Goal: Information Seeking & Learning: Check status

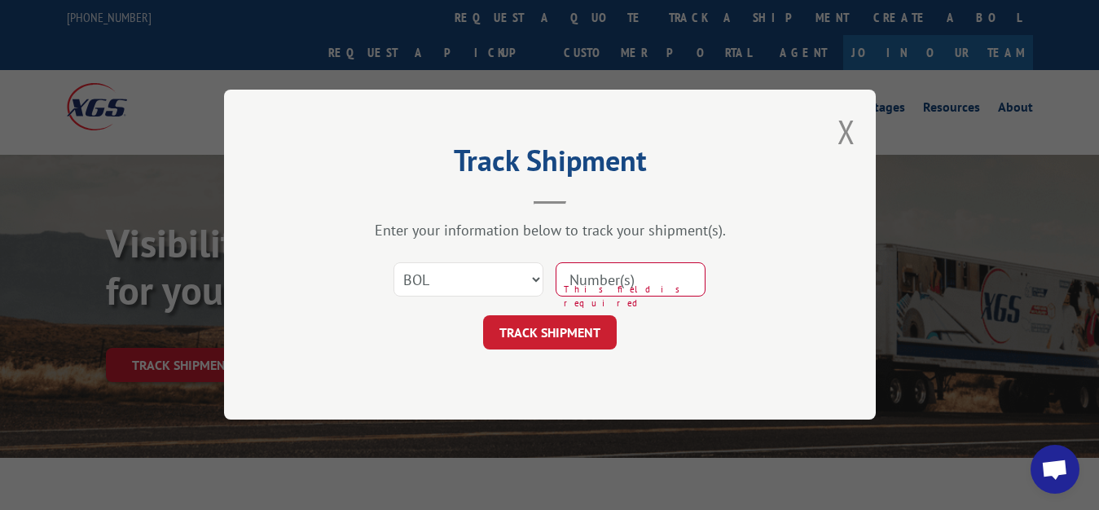
select select "bol"
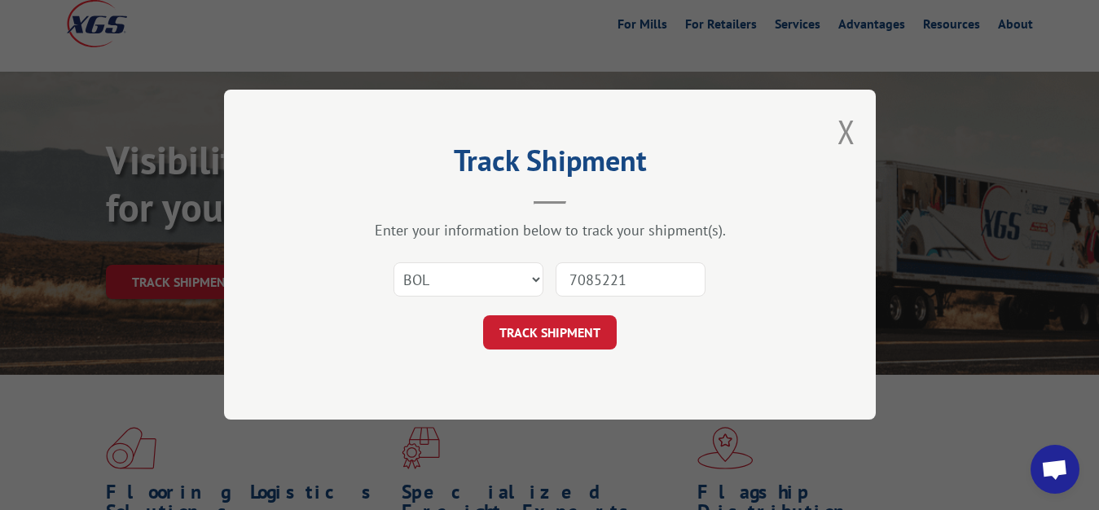
type input "7085221"
click button "TRACK SHIPMENT" at bounding box center [550, 333] width 134 height 34
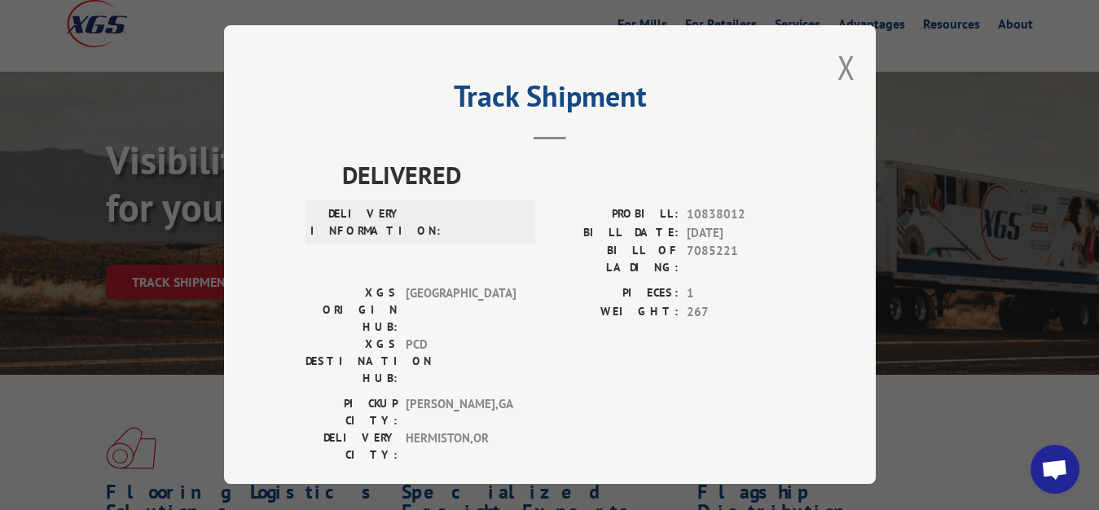
drag, startPoint x: 828, startPoint y: 60, endPoint x: 566, endPoint y: 182, distance: 289.1
click at [838, 64] on button "Close modal" at bounding box center [847, 67] width 18 height 43
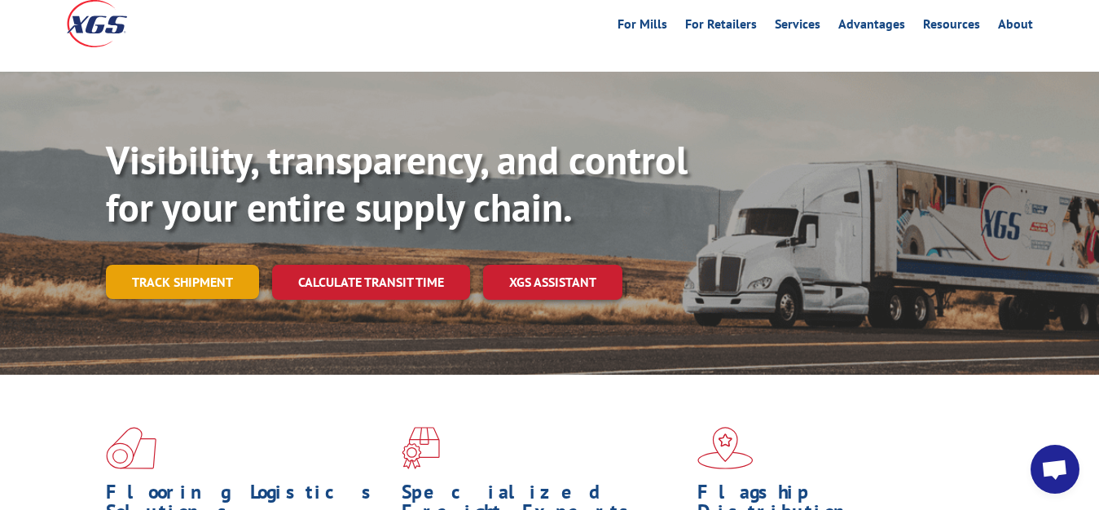
click at [140, 265] on link "Track shipment" at bounding box center [182, 282] width 153 height 34
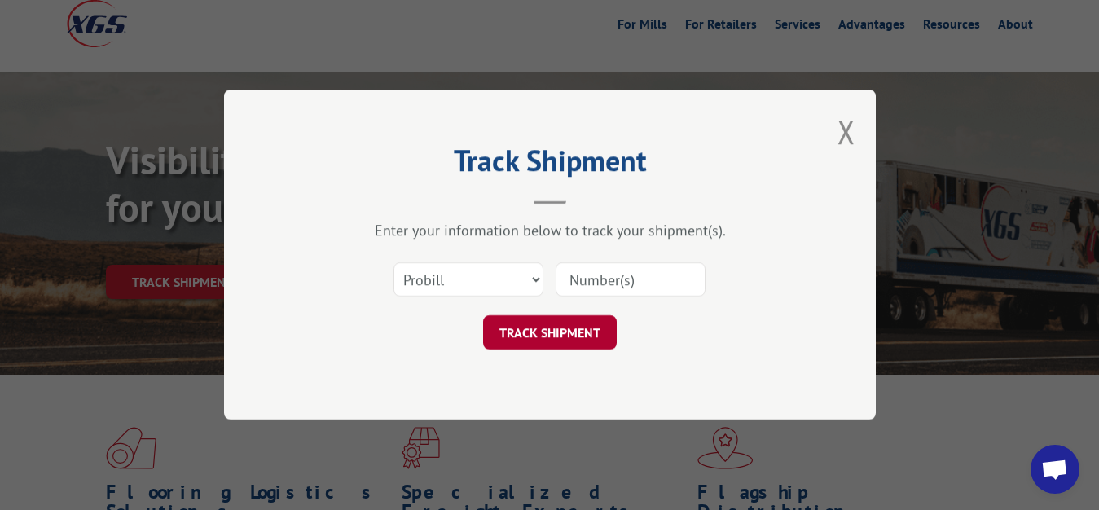
scroll to position [0, 0]
click at [394, 263] on select "Select category... Probill BOL PO" at bounding box center [469, 280] width 150 height 34
select select "bol"
click option "BOL" at bounding box center [0, 0] width 0 height 0
click at [589, 280] on input at bounding box center [631, 280] width 150 height 34
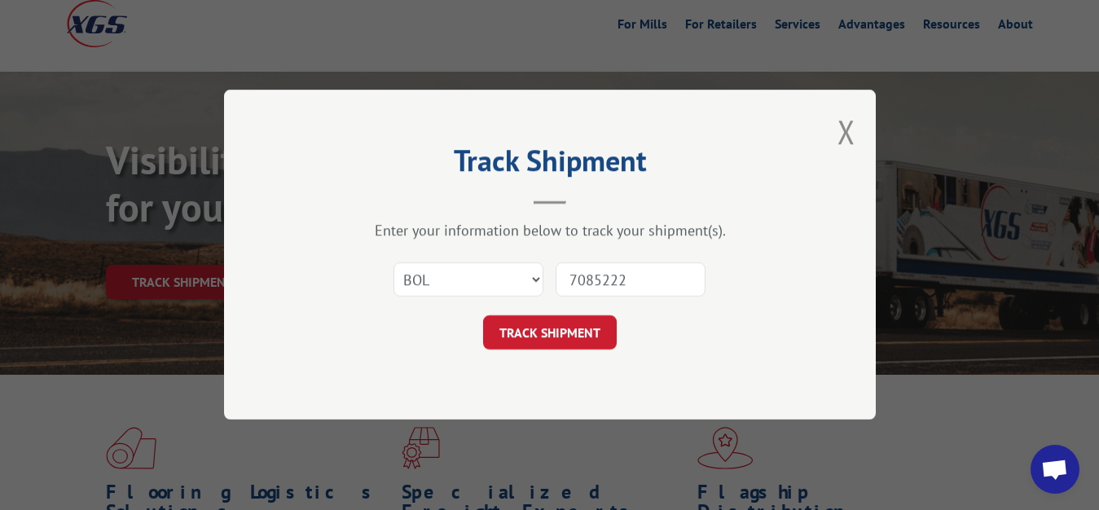
type input "7085222"
click button "TRACK SHIPMENT" at bounding box center [550, 333] width 134 height 34
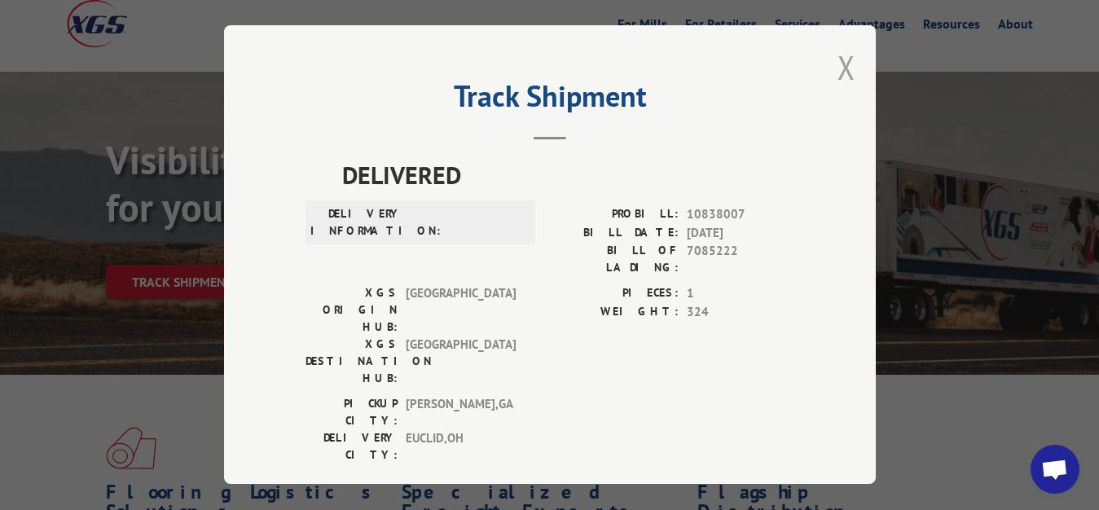
click at [838, 64] on button "Close modal" at bounding box center [847, 67] width 18 height 43
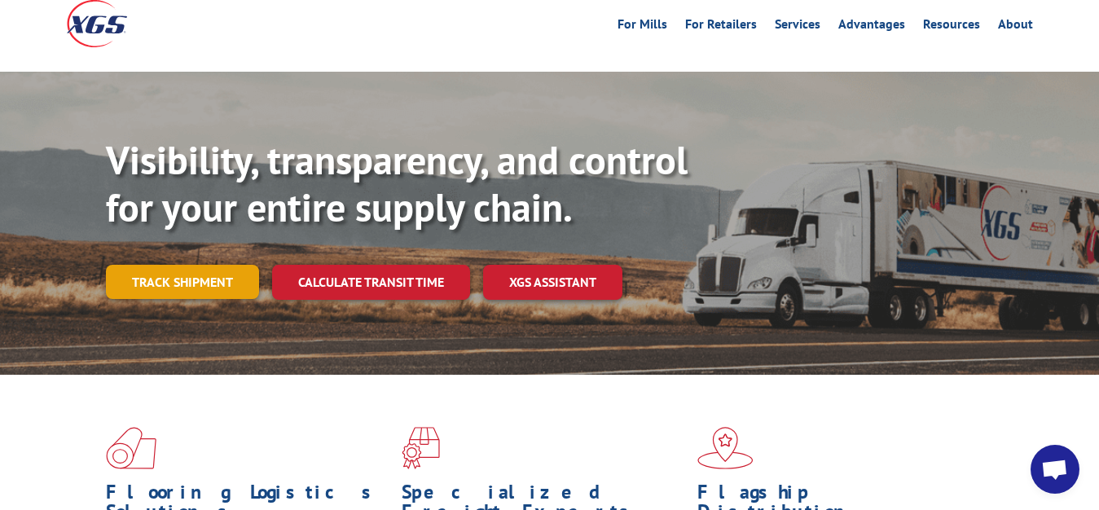
click at [186, 265] on link "Track shipment" at bounding box center [182, 282] width 153 height 34
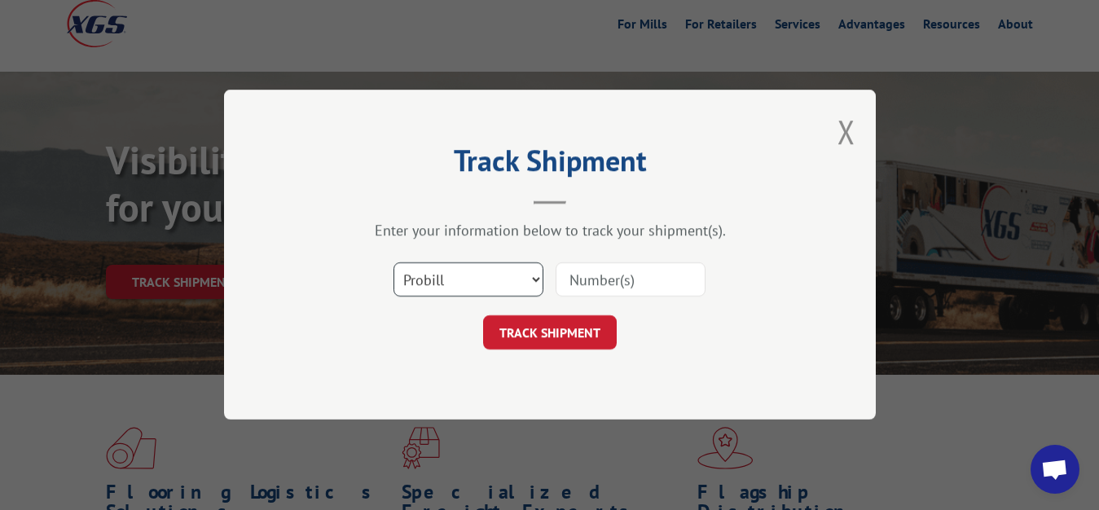
click at [394, 263] on select "Select category... Probill BOL PO" at bounding box center [469, 280] width 150 height 34
select select "bol"
click option "BOL" at bounding box center [0, 0] width 0 height 0
drag, startPoint x: 625, startPoint y: 269, endPoint x: 642, endPoint y: 175, distance: 95.3
click at [625, 267] on input at bounding box center [631, 280] width 150 height 34
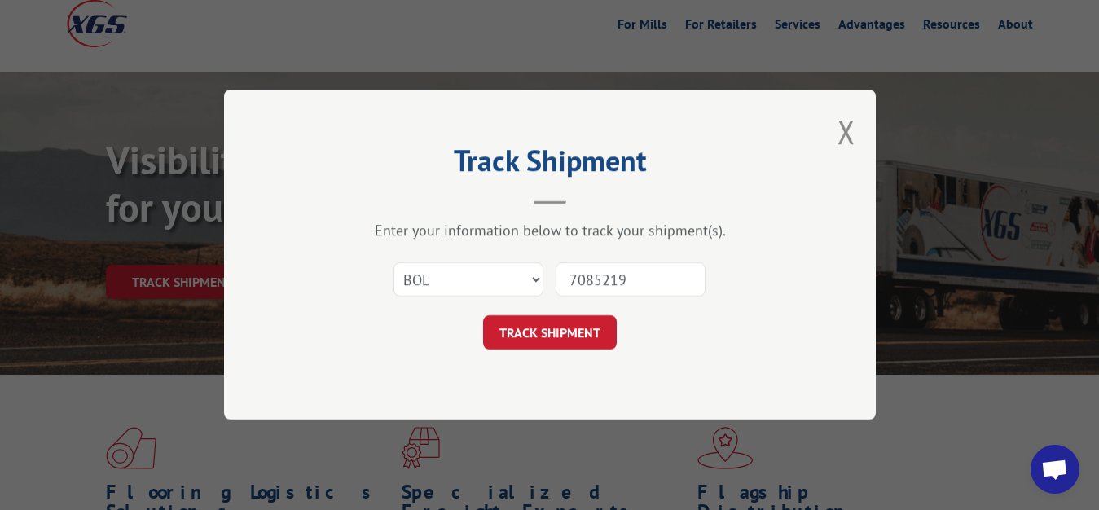
type input "7085219"
click button "TRACK SHIPMENT" at bounding box center [550, 333] width 134 height 34
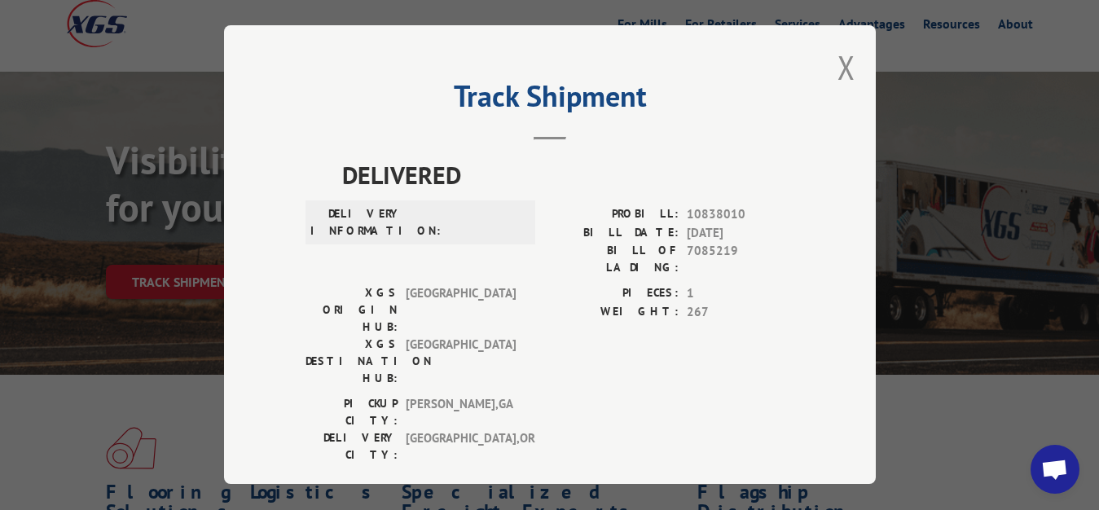
drag, startPoint x: 830, startPoint y: 63, endPoint x: 816, endPoint y: 103, distance: 42.5
click at [838, 73] on button "Close modal" at bounding box center [847, 67] width 18 height 43
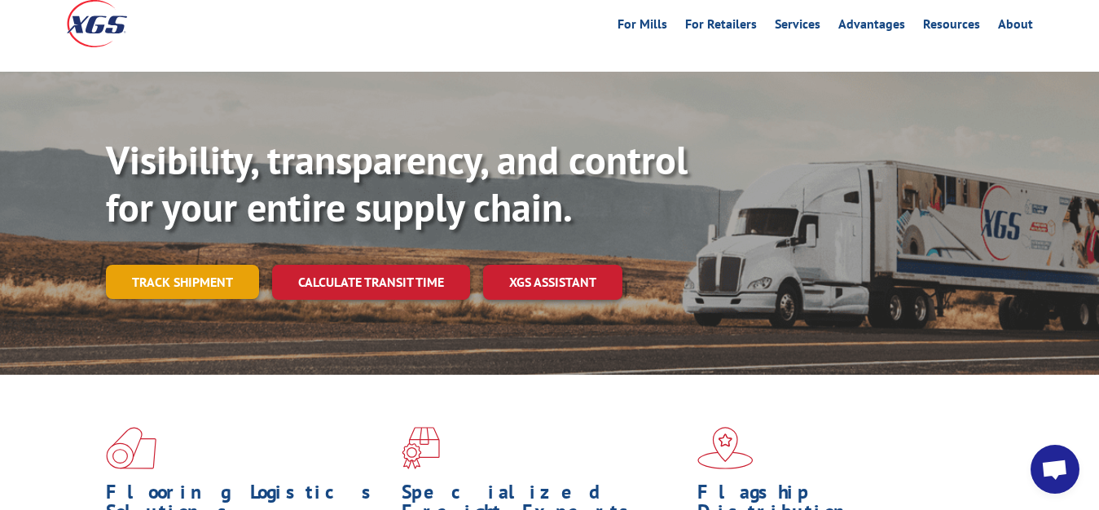
click at [158, 265] on link "Track shipment" at bounding box center [182, 282] width 153 height 34
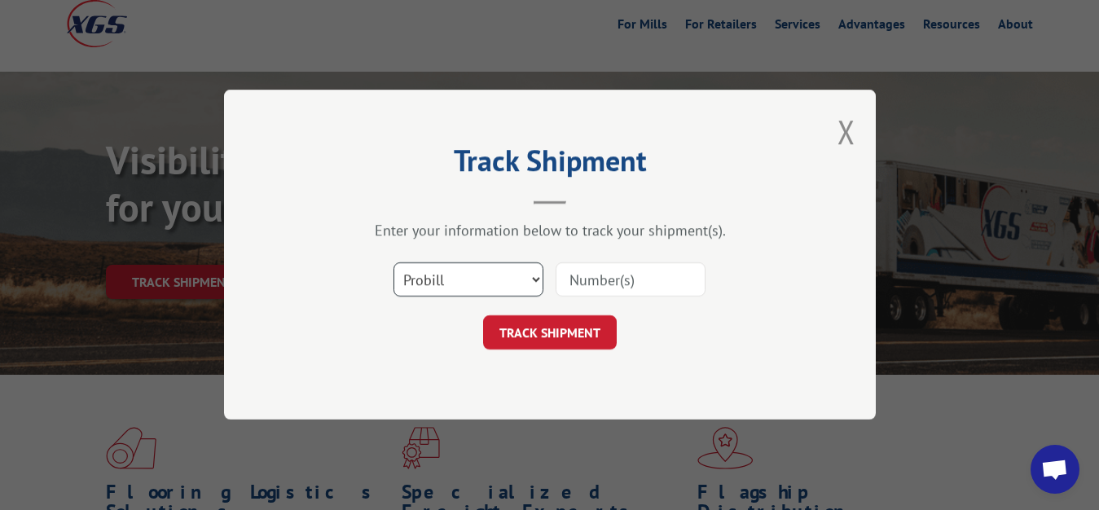
click at [394, 263] on select "Select category... Probill BOL PO" at bounding box center [469, 280] width 150 height 34
select select "bol"
click option "BOL" at bounding box center [0, 0] width 0 height 0
drag, startPoint x: 601, startPoint y: 281, endPoint x: 634, endPoint y: 169, distance: 116.5
click at [601, 278] on input at bounding box center [631, 280] width 150 height 34
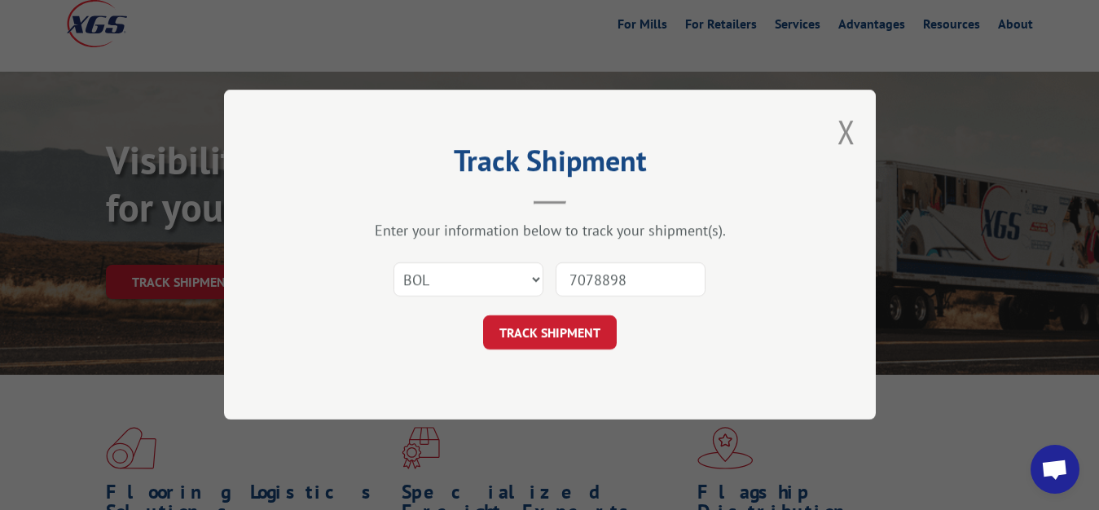
type input "7078898"
click button "TRACK SHIPMENT" at bounding box center [550, 333] width 134 height 34
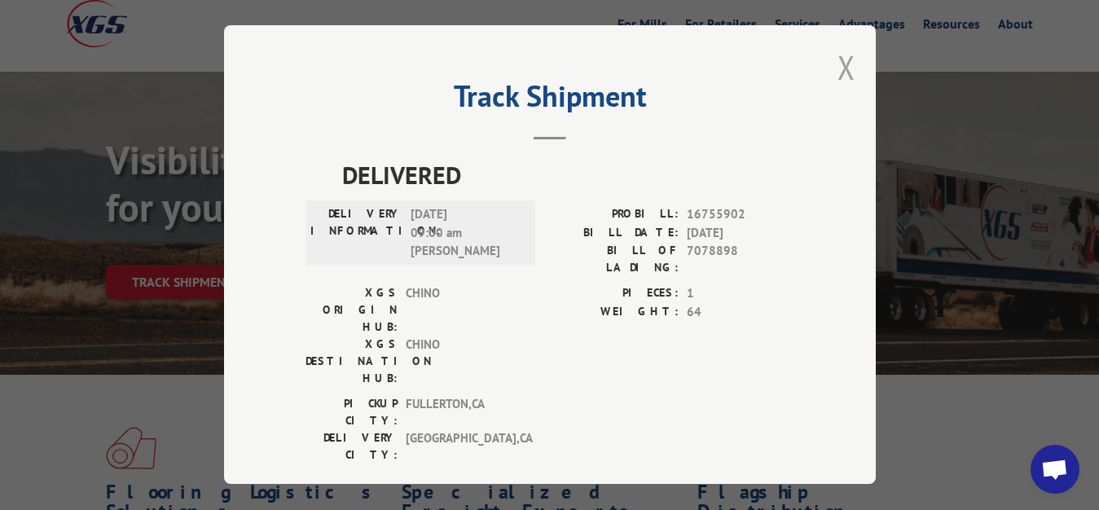
click at [843, 64] on button "Close modal" at bounding box center [847, 67] width 18 height 43
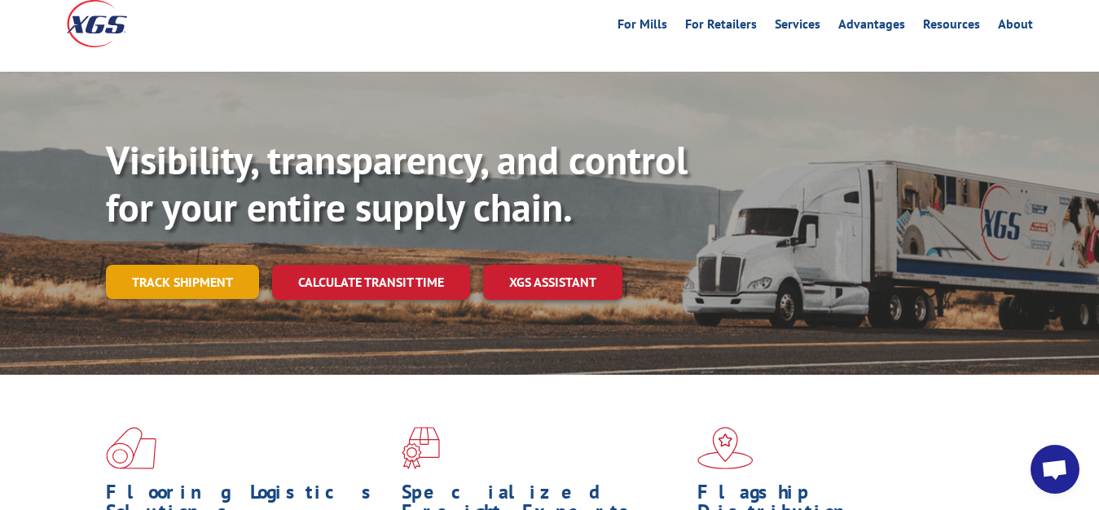
click at [159, 265] on link "Track shipment" at bounding box center [182, 282] width 153 height 34
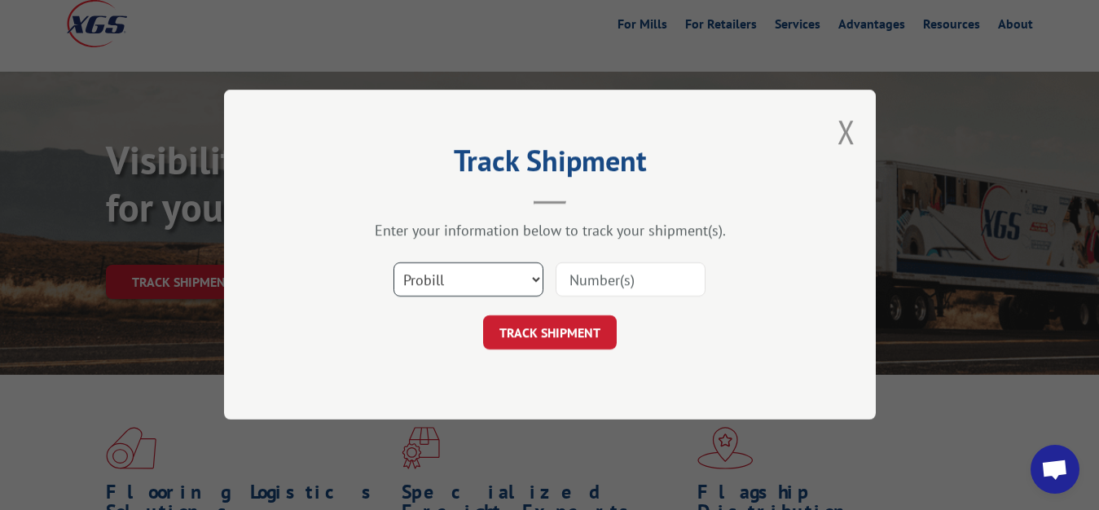
click at [394, 263] on select "Select category... Probill BOL PO" at bounding box center [469, 280] width 150 height 34
select select "bol"
click option "BOL" at bounding box center [0, 0] width 0 height 0
click at [594, 267] on input at bounding box center [631, 280] width 150 height 34
type input "7085495"
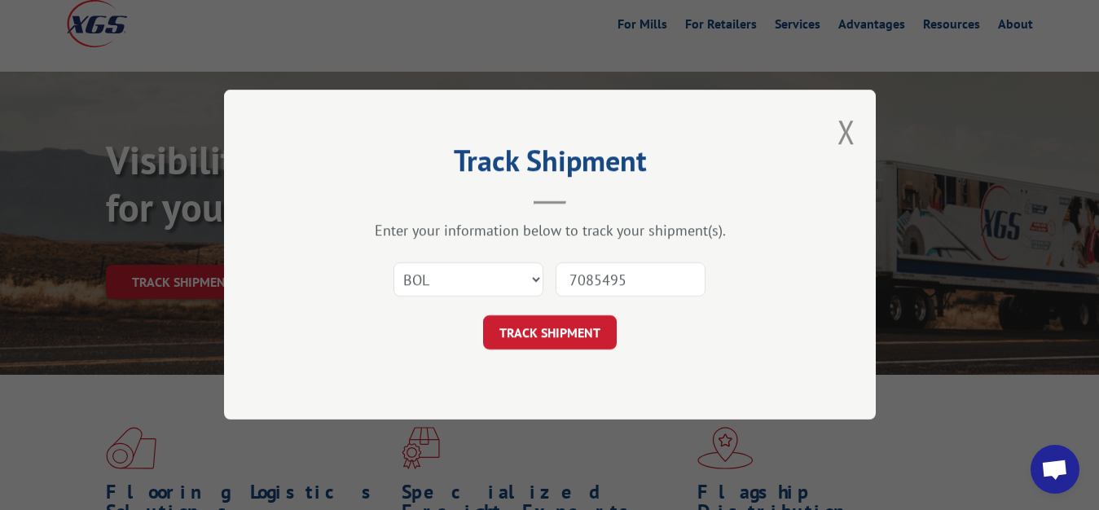
click button "TRACK SHIPMENT" at bounding box center [550, 333] width 134 height 34
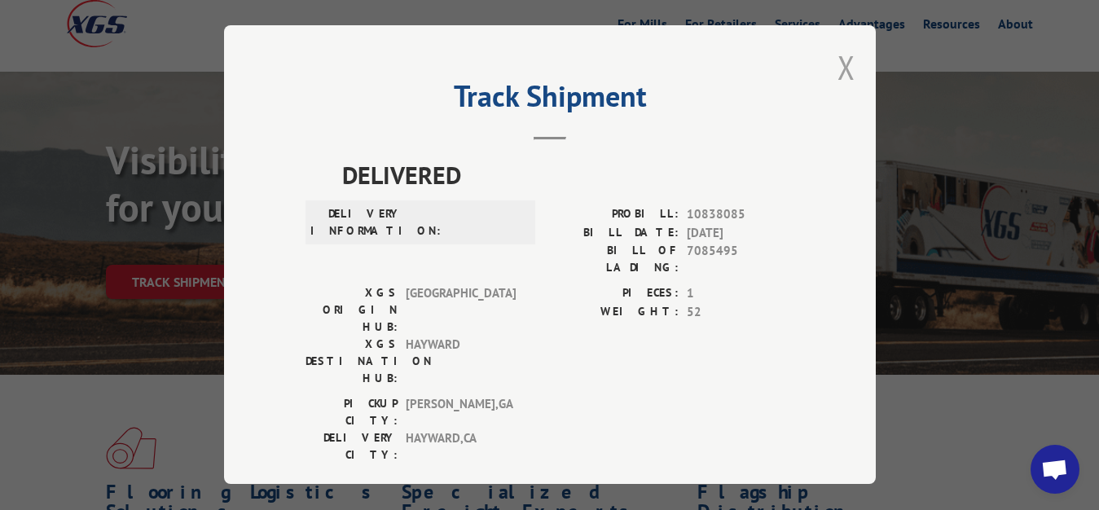
click at [838, 64] on button "Close modal" at bounding box center [847, 67] width 18 height 43
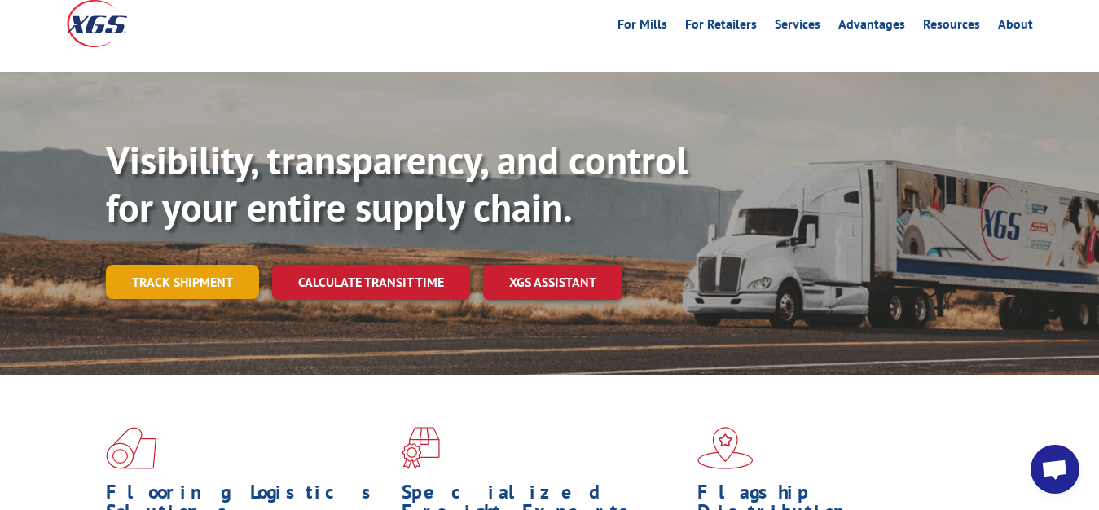
click at [176, 265] on link "Track shipment" at bounding box center [182, 282] width 153 height 34
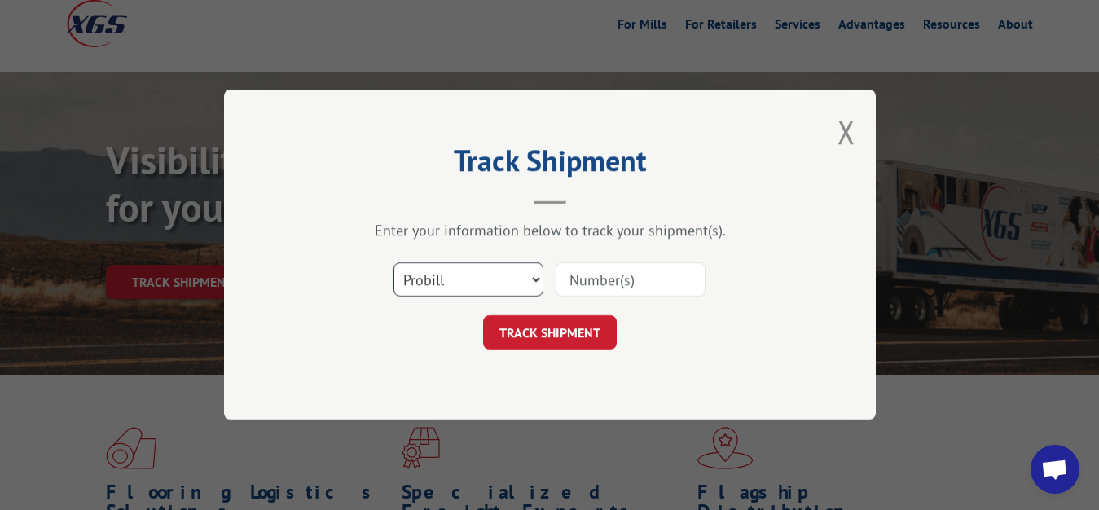
click at [394, 263] on select "Select category... Probill BOL PO" at bounding box center [469, 280] width 150 height 34
select select "bol"
click option "BOL" at bounding box center [0, 0] width 0 height 0
click at [574, 288] on input at bounding box center [631, 280] width 150 height 34
click at [654, 283] on input at bounding box center [631, 280] width 150 height 34
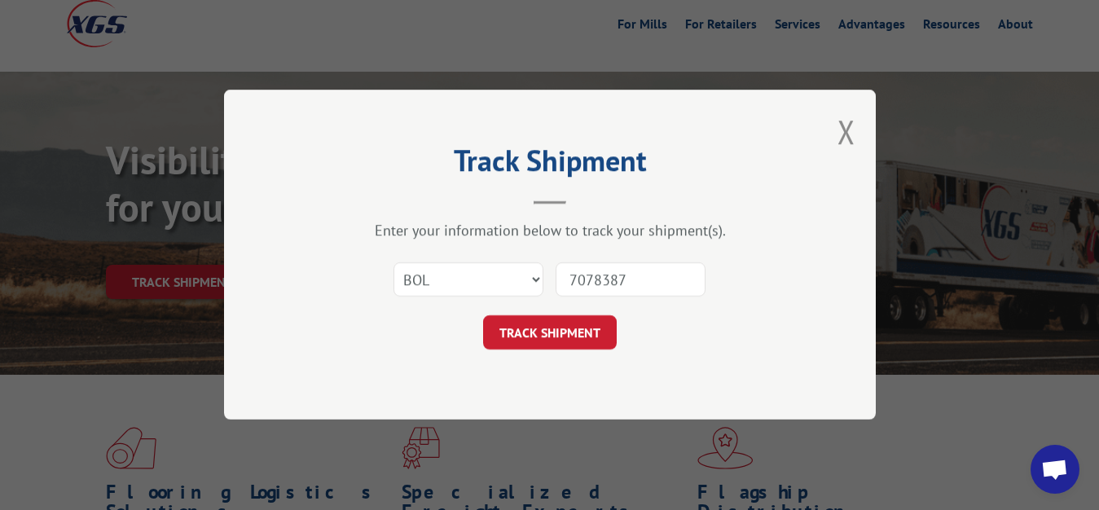
type input "7078387"
click button "TRACK SHIPMENT" at bounding box center [550, 333] width 134 height 34
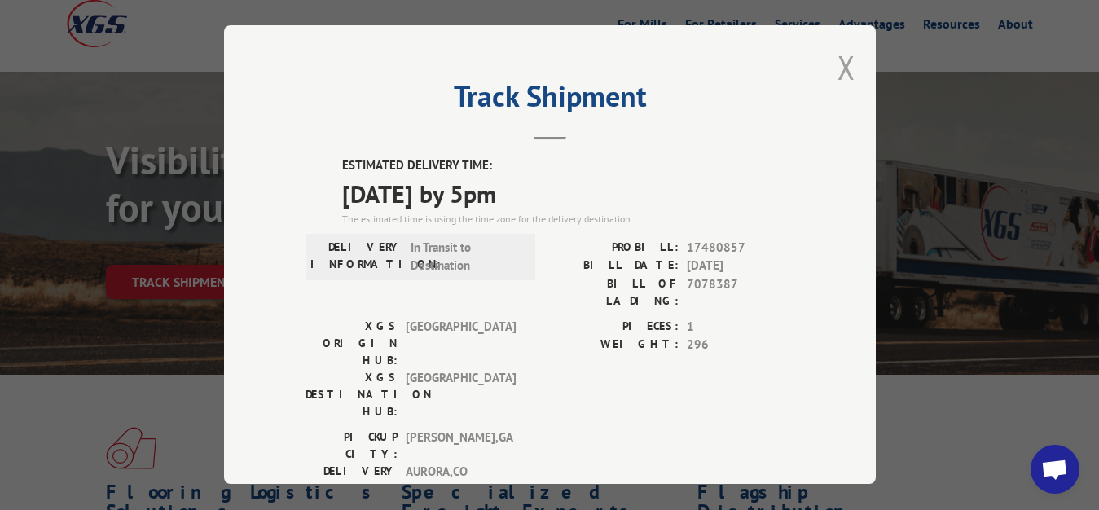
click at [838, 61] on button "Close modal" at bounding box center [847, 67] width 18 height 43
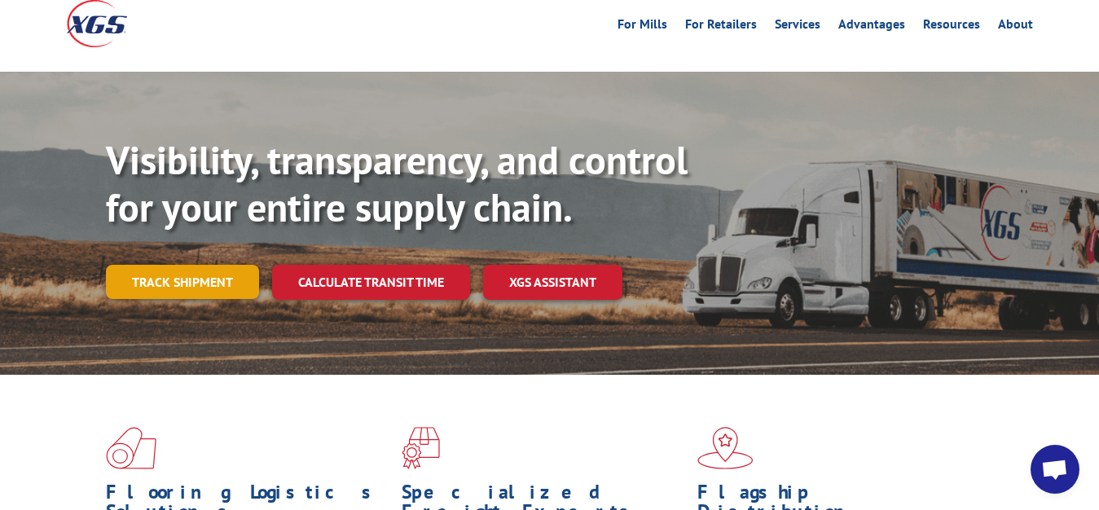
click at [165, 265] on link "Track shipment" at bounding box center [182, 282] width 153 height 34
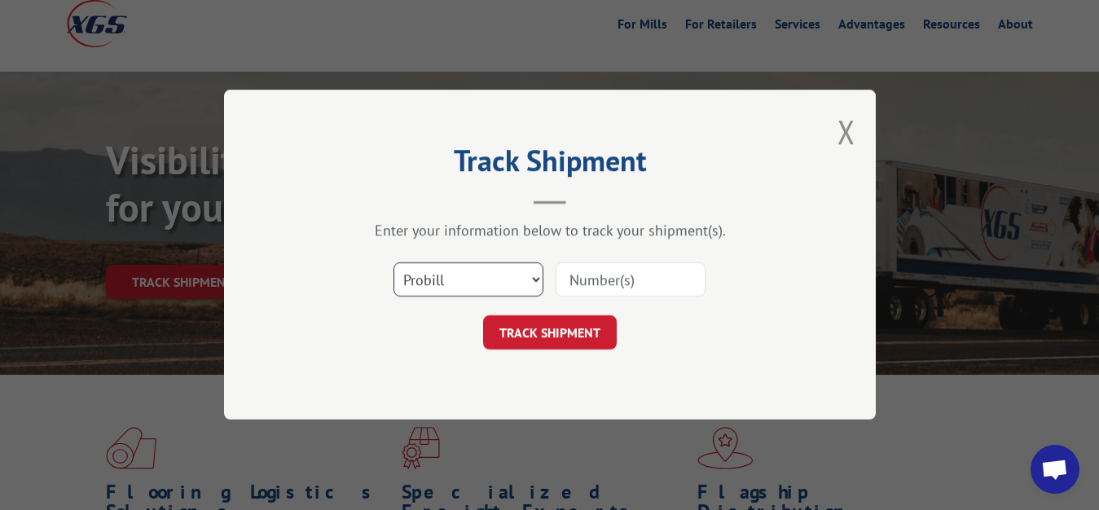
click at [394, 263] on select "Select category... Probill BOL PO" at bounding box center [469, 280] width 150 height 34
select select "bol"
click option "BOL" at bounding box center [0, 0] width 0 height 0
click at [615, 262] on div at bounding box center [631, 280] width 150 height 37
click at [593, 278] on input at bounding box center [631, 280] width 150 height 34
